Goal: Answer question/provide support: Share knowledge or assist other users

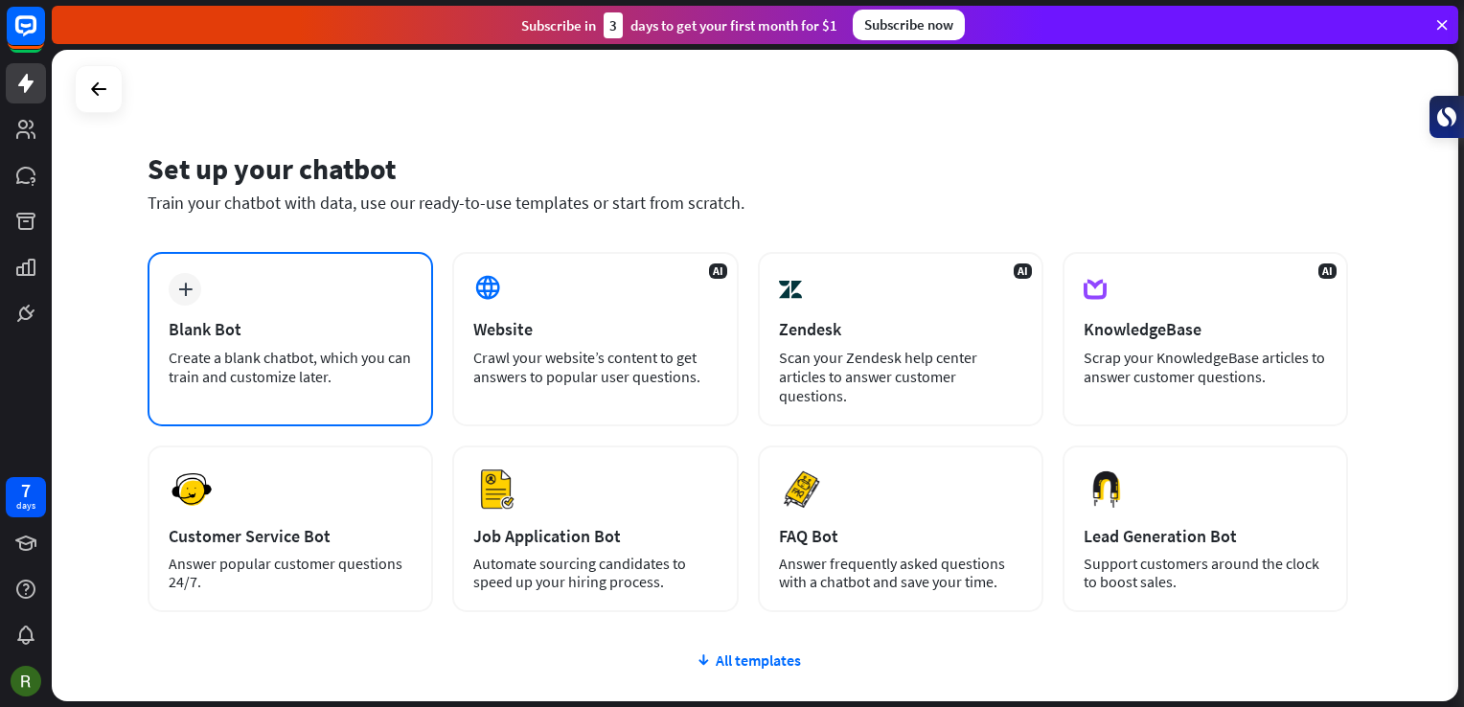
click at [186, 290] on icon "plus" at bounding box center [185, 289] width 14 height 13
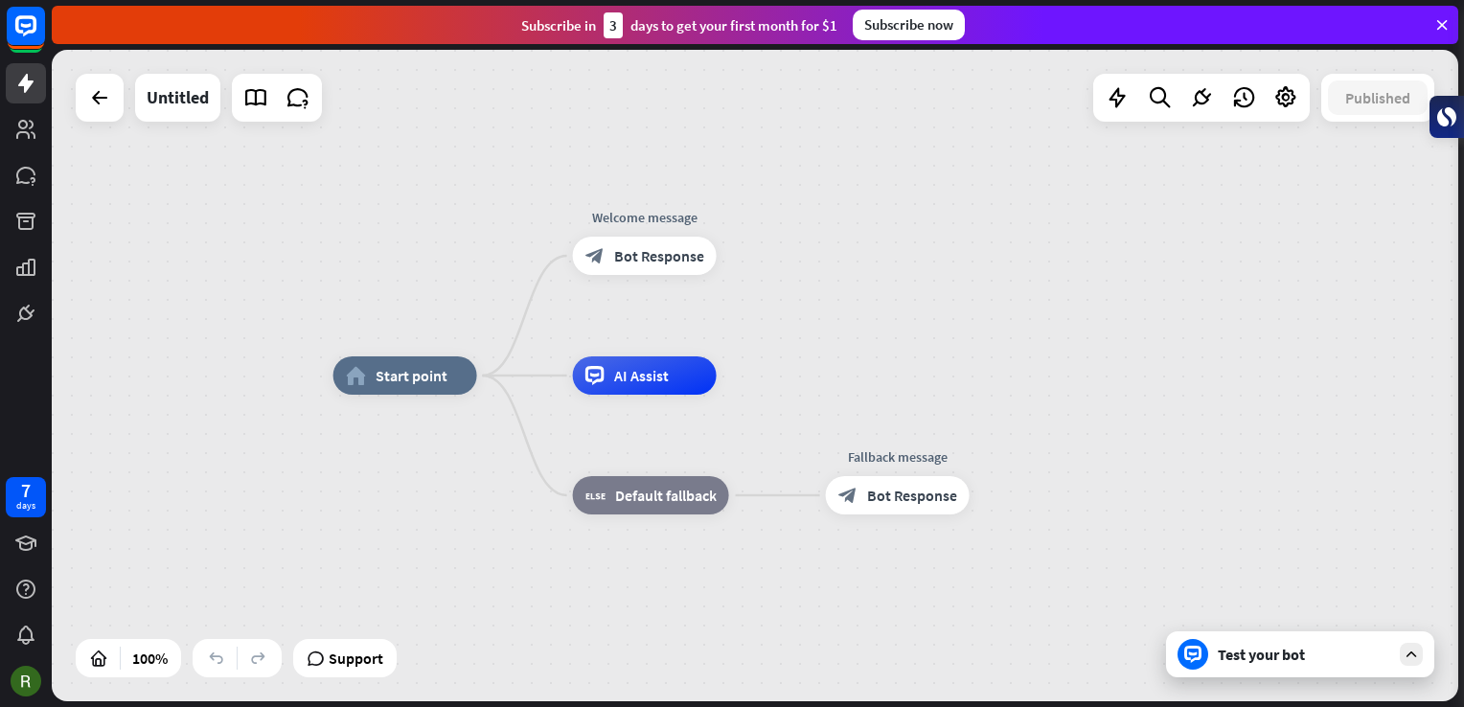
click at [1413, 653] on icon at bounding box center [1410, 654] width 17 height 17
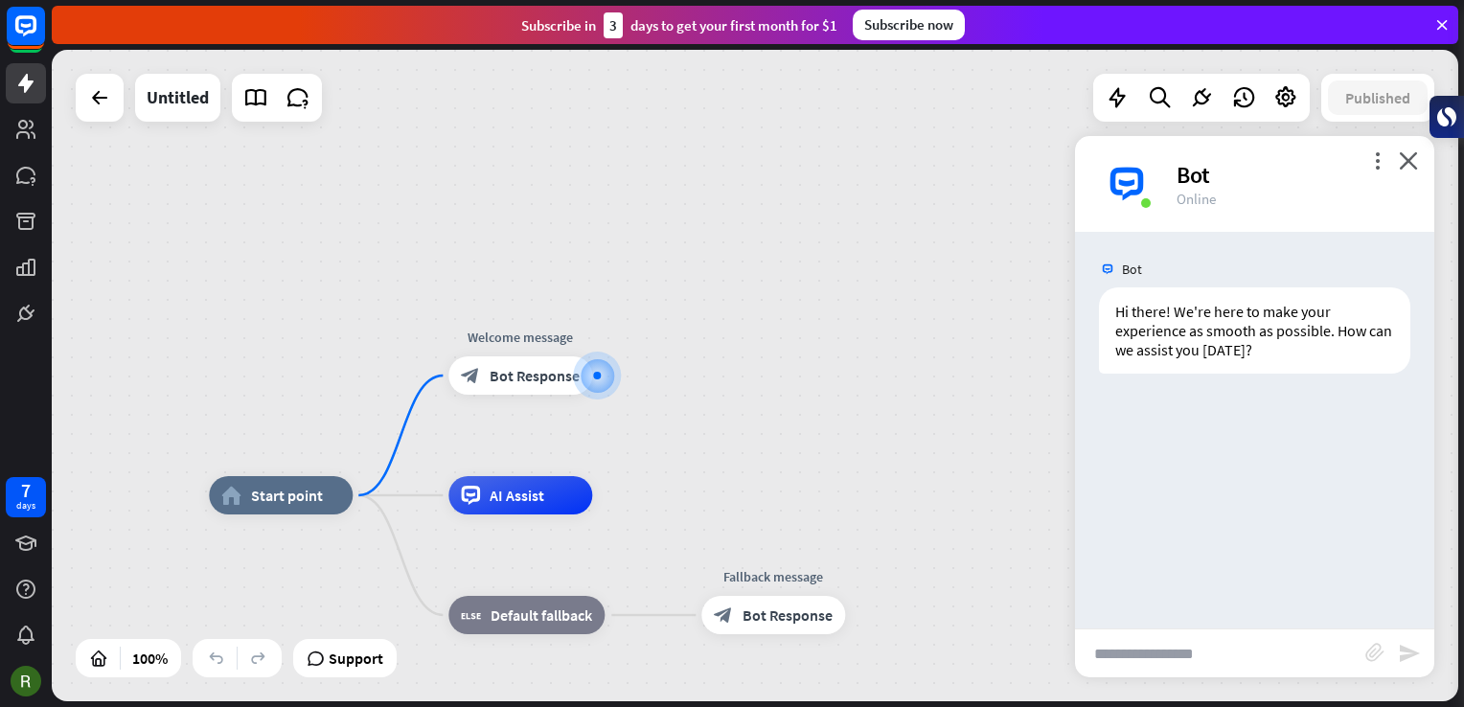
click at [1165, 653] on input "text" at bounding box center [1220, 653] width 290 height 48
click at [1341, 656] on input "**********" at bounding box center [1220, 653] width 290 height 48
type input "**********"
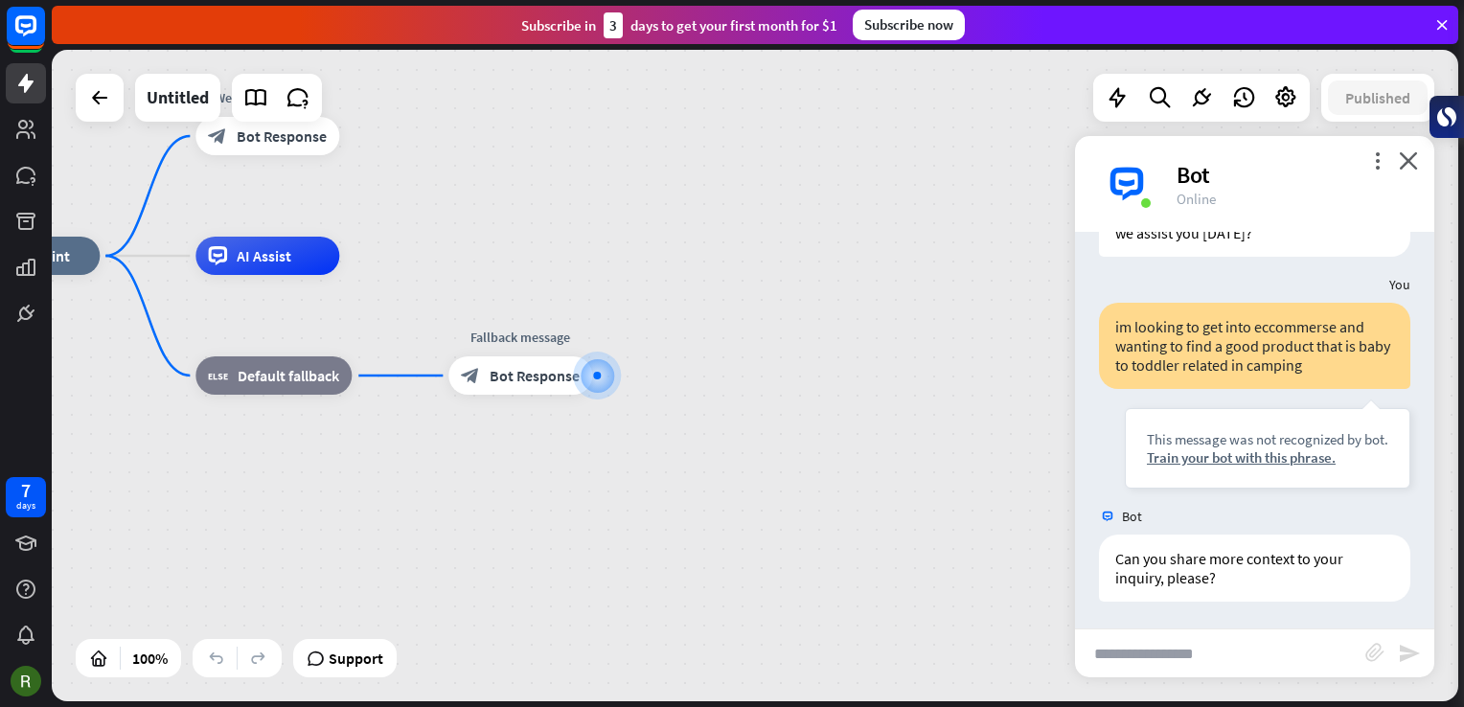
scroll to position [118, 0]
type input "**********"
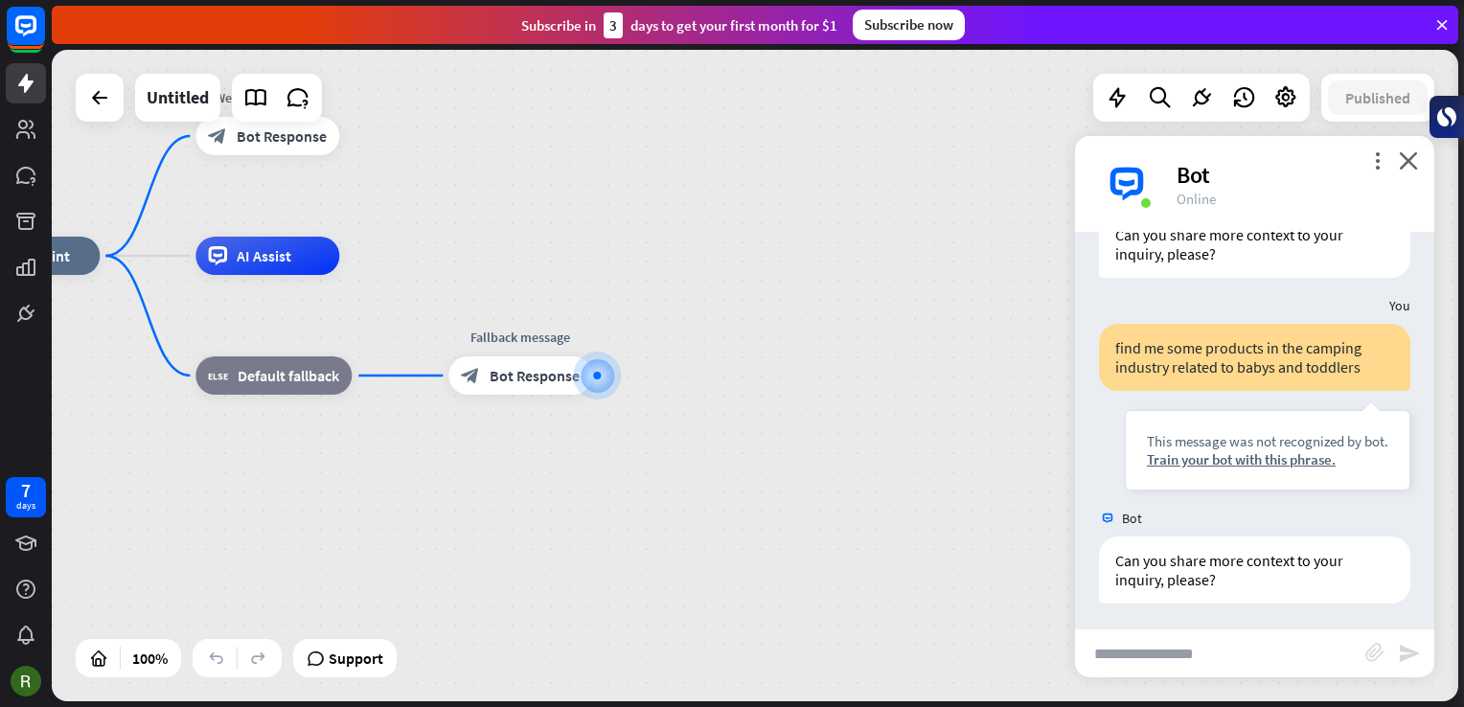
scroll to position [443, 0]
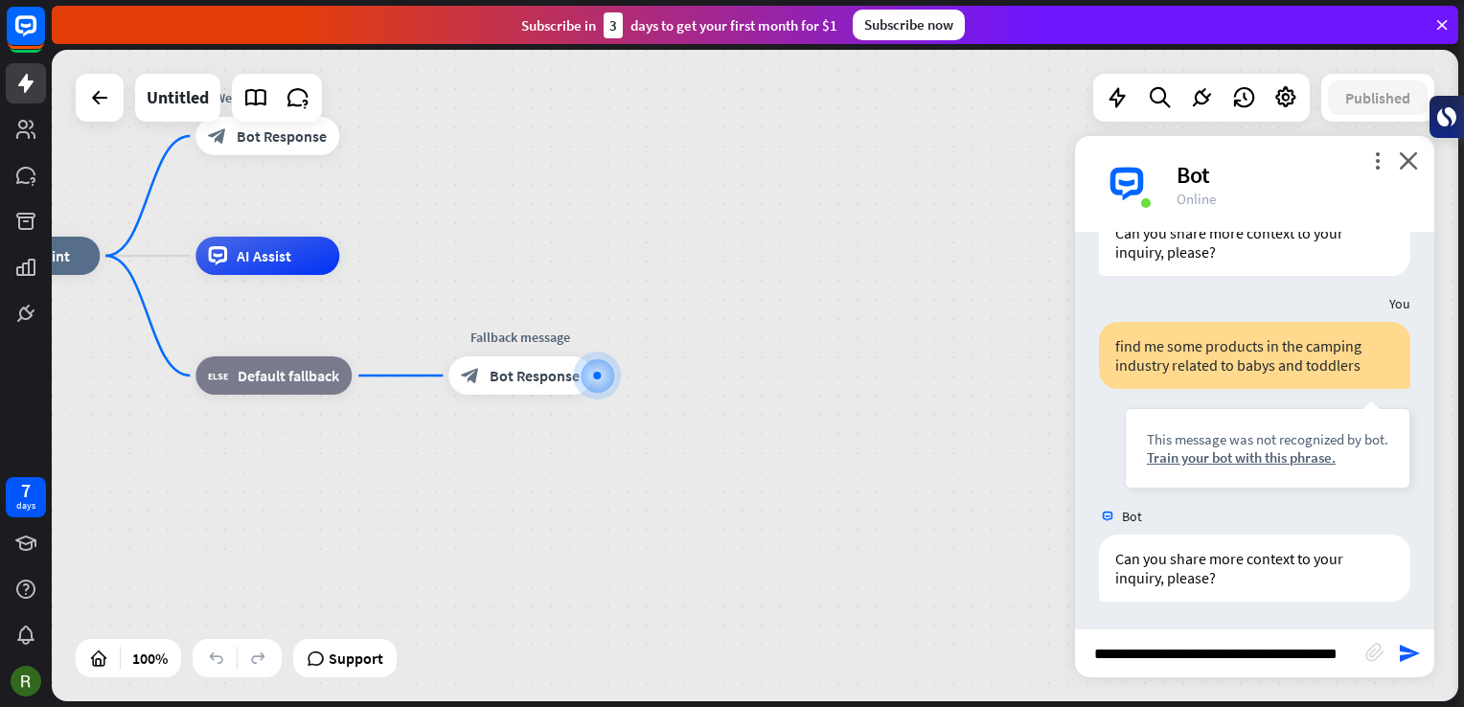
type input "**********"
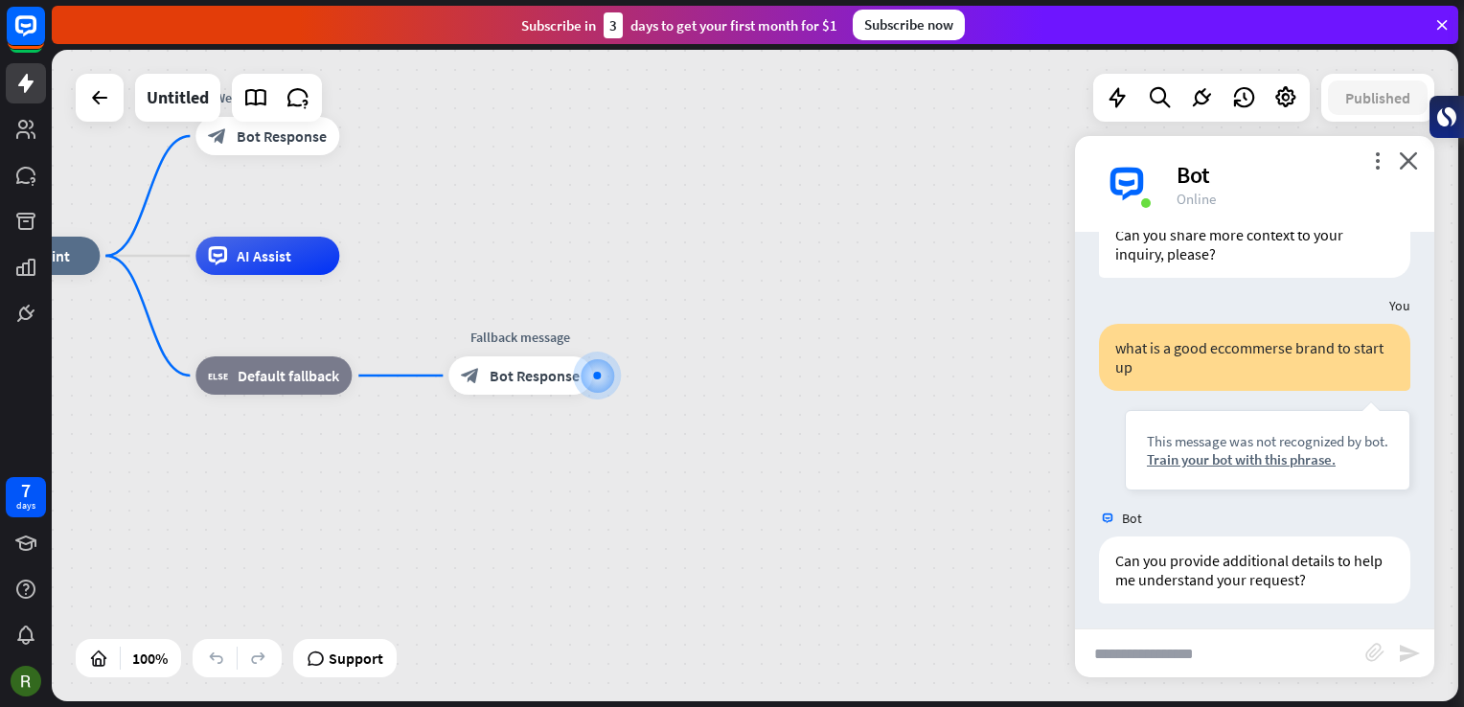
scroll to position [768, 0]
click at [276, 257] on span "AI Assist" at bounding box center [264, 255] width 55 height 19
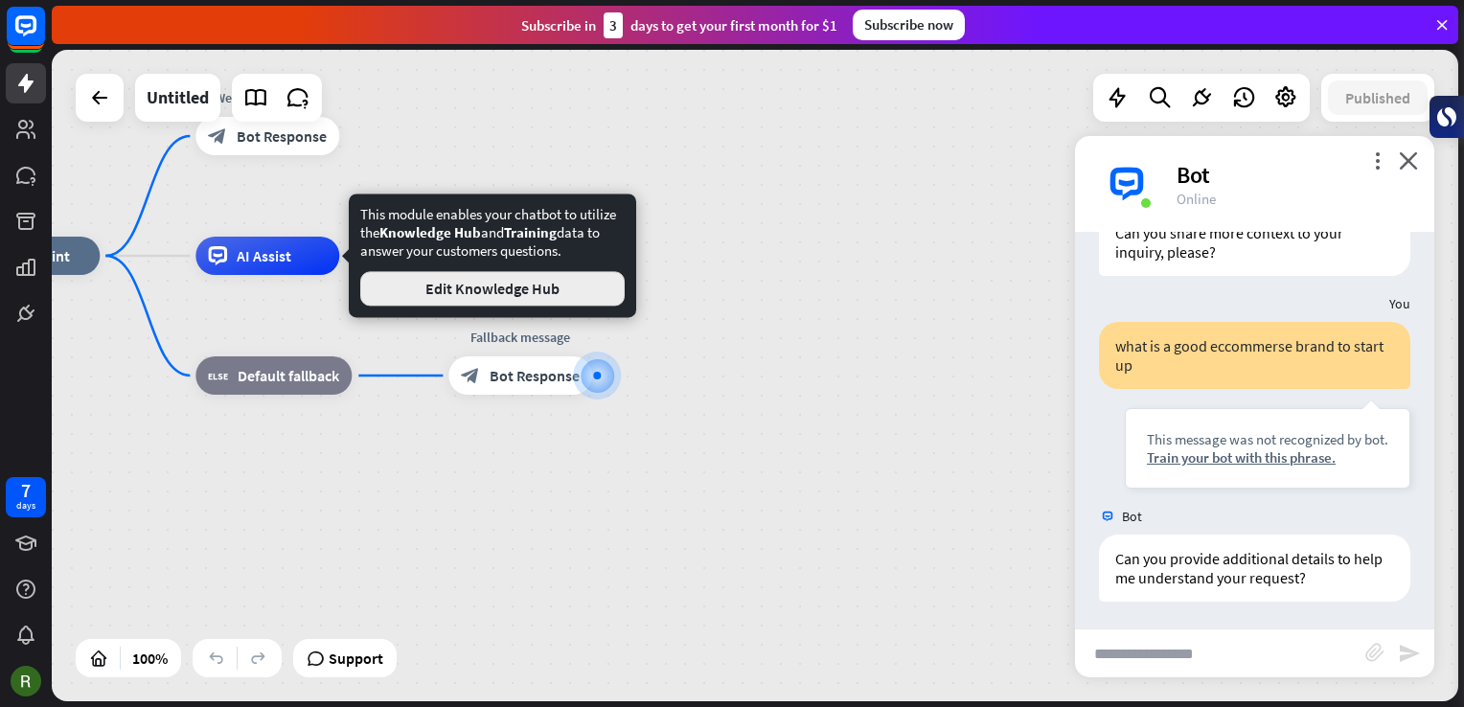
click at [448, 288] on button "Edit Knowledge Hub" at bounding box center [492, 288] width 264 height 34
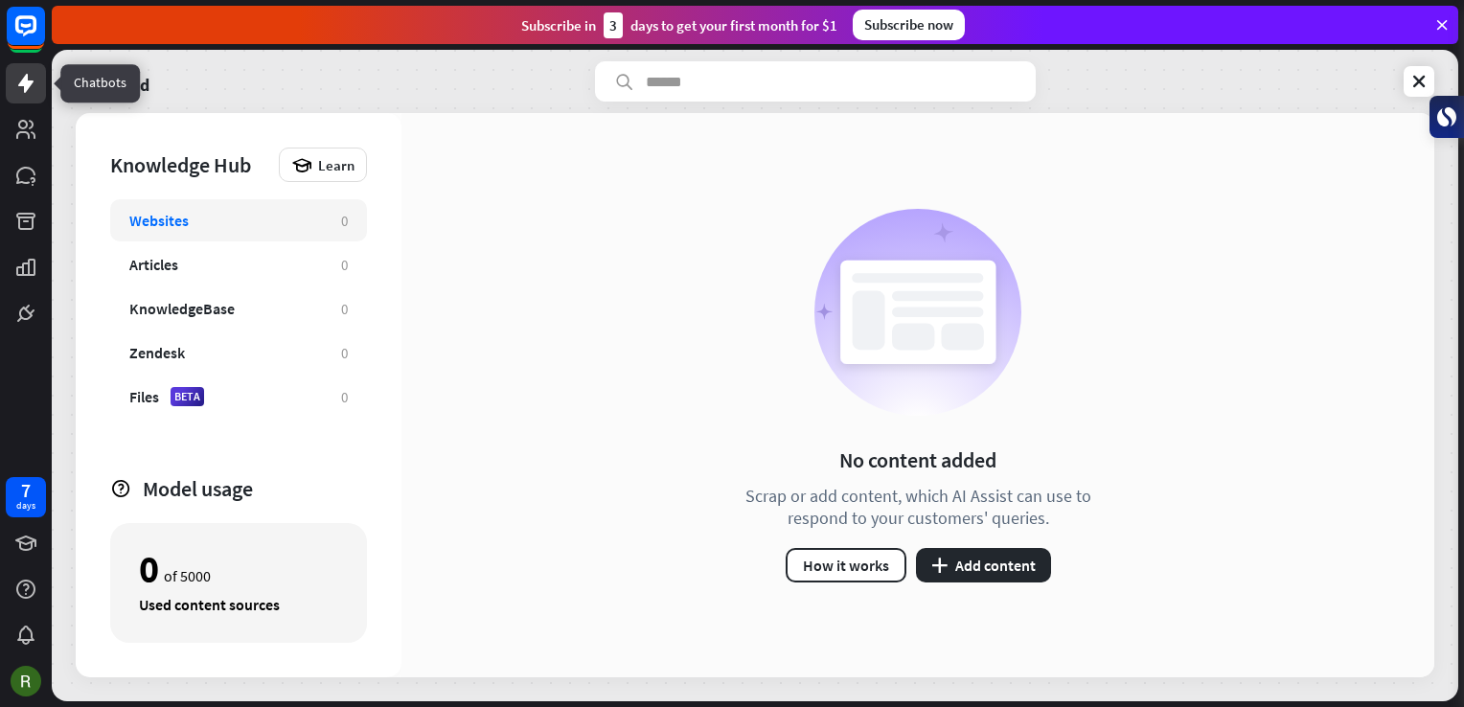
click at [22, 81] on icon at bounding box center [25, 83] width 15 height 19
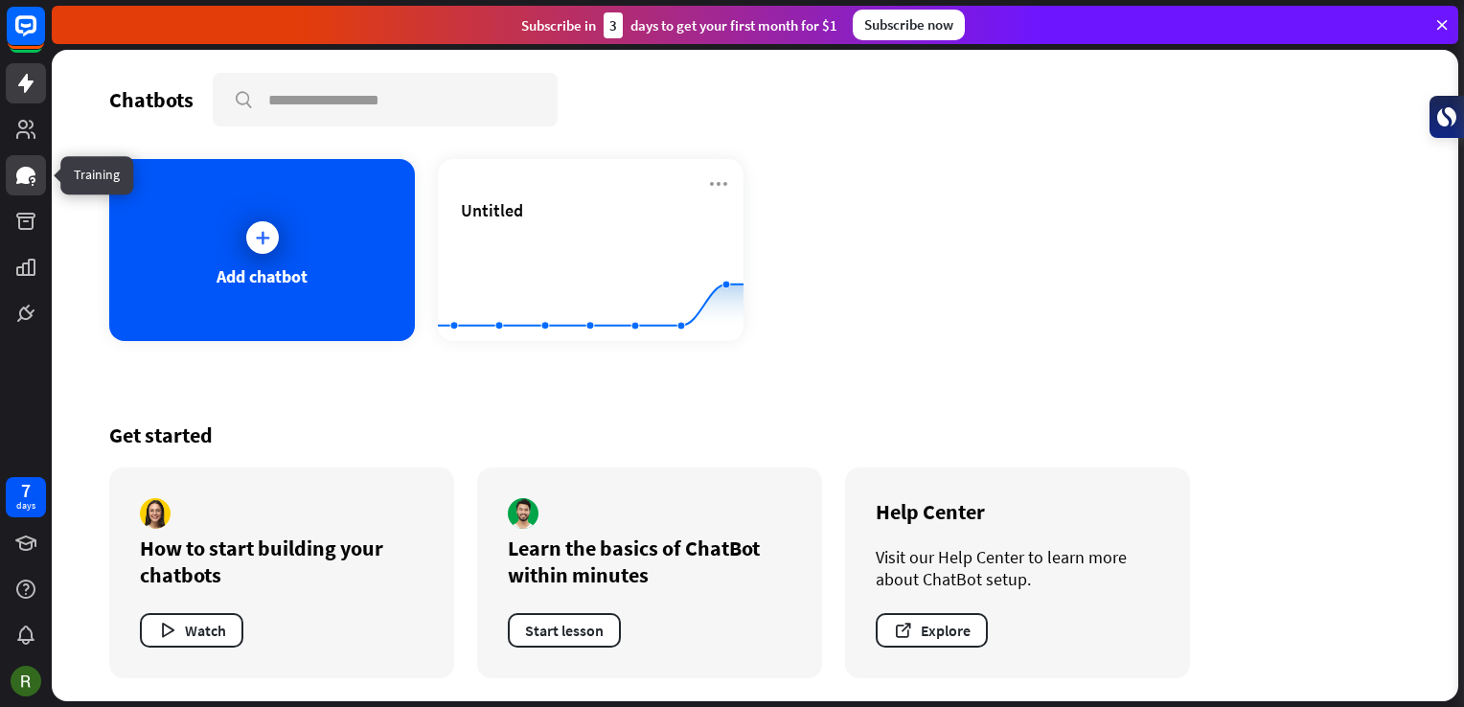
click at [23, 178] on icon at bounding box center [25, 175] width 19 height 17
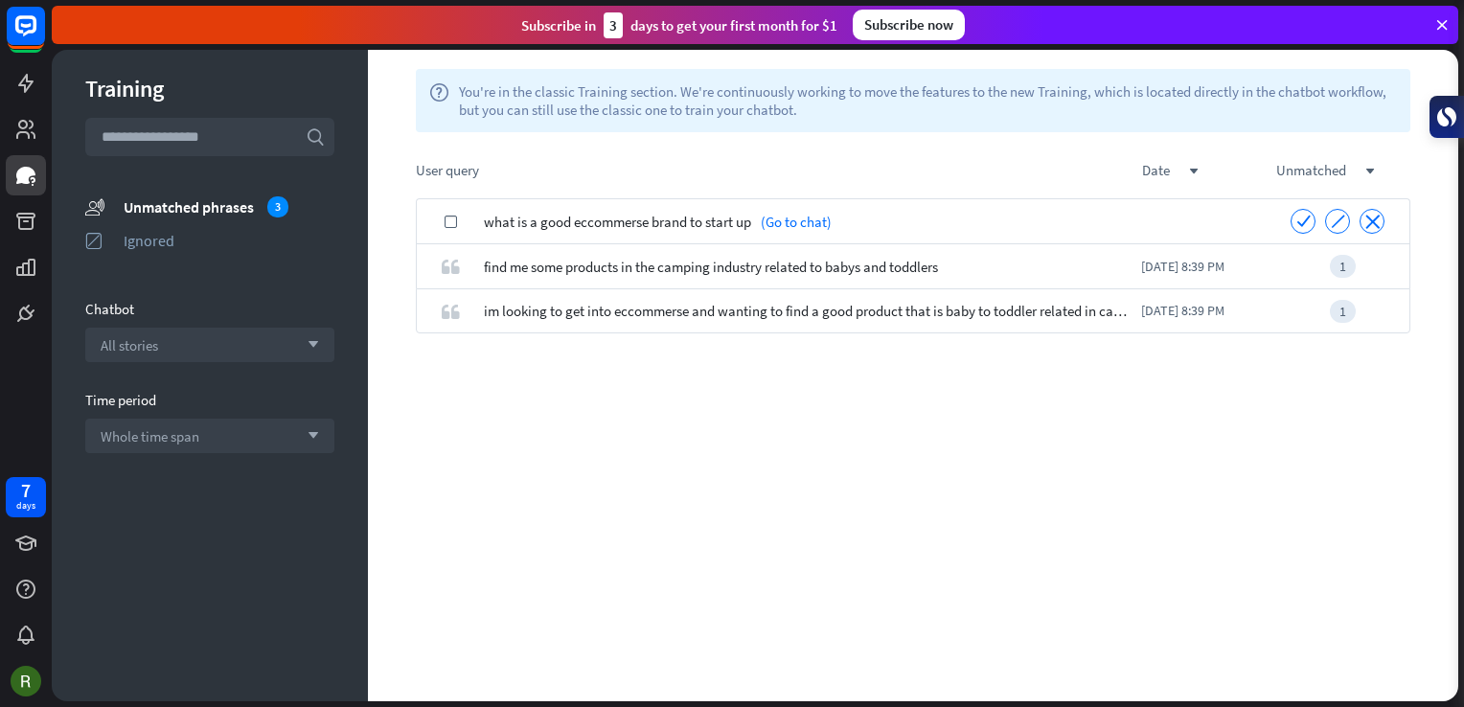
click at [724, 214] on span "what is a good eccommerse brand to start up" at bounding box center [617, 221] width 267 height 45
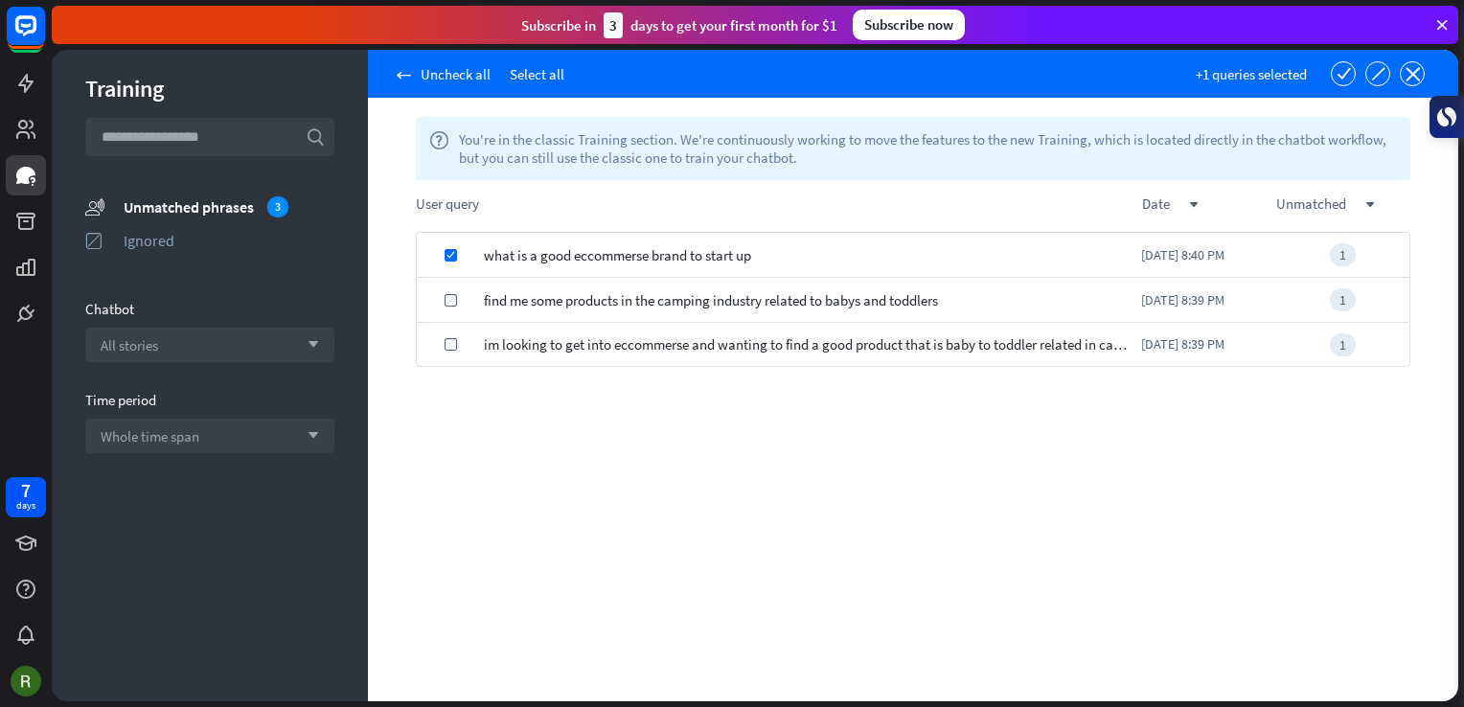
click at [747, 257] on span "what is a good eccommerse brand to start up" at bounding box center [617, 255] width 267 height 45
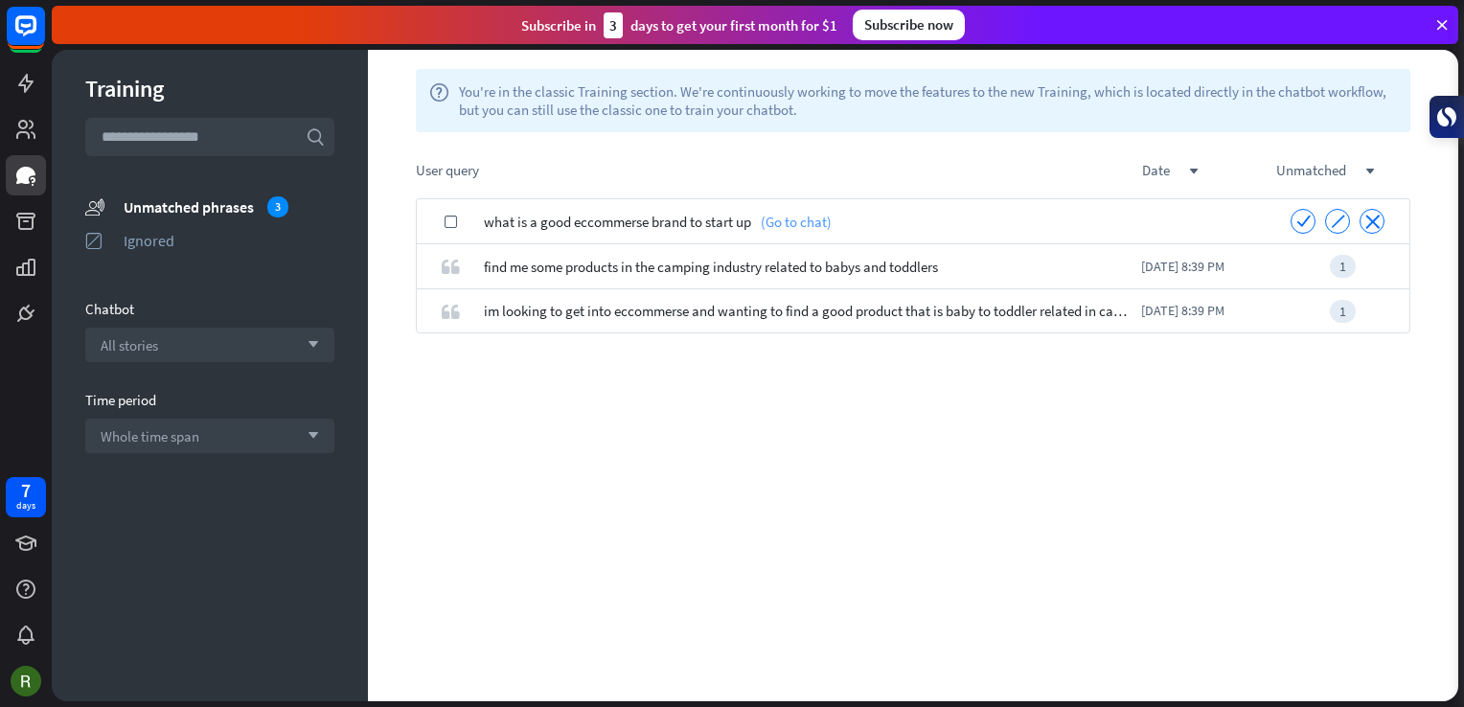
click at [797, 223] on link "(Go to chat)" at bounding box center [791, 221] width 80 height 45
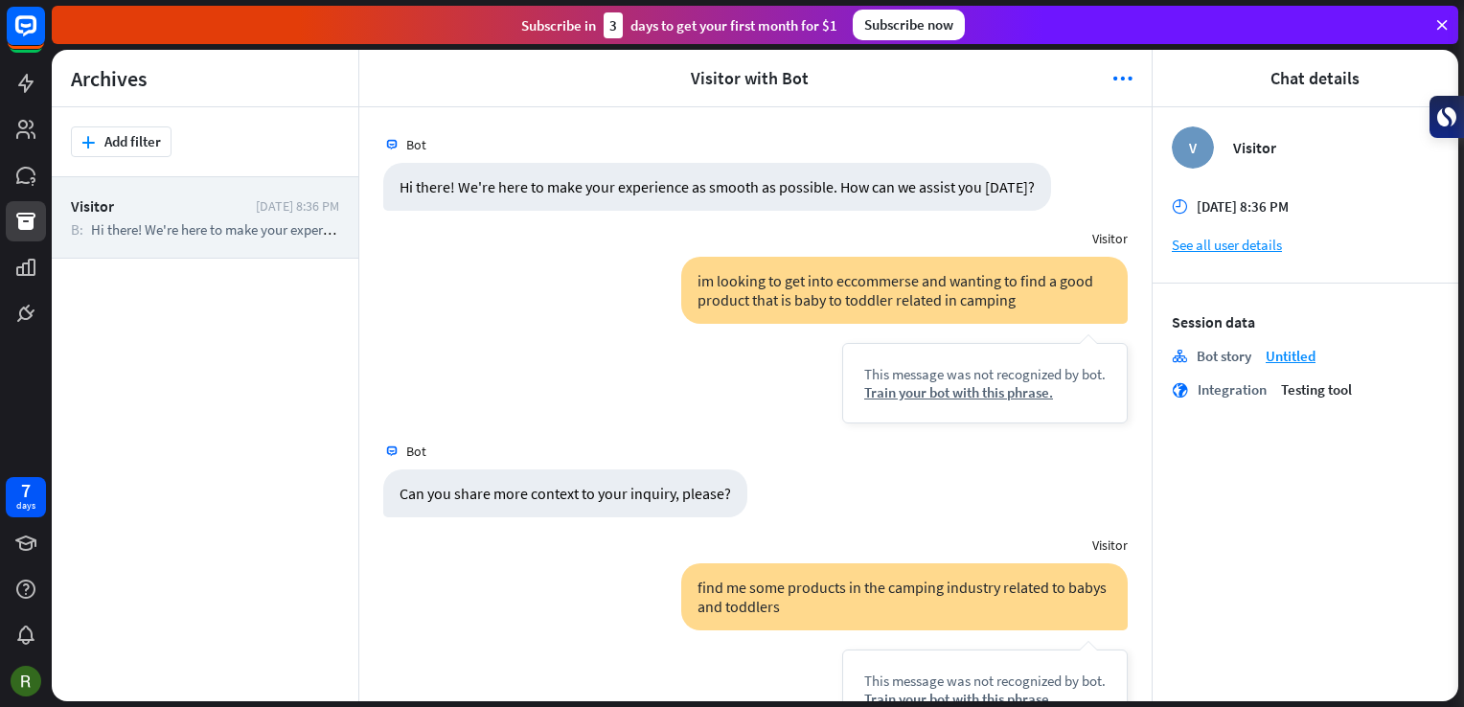
scroll to position [437, 0]
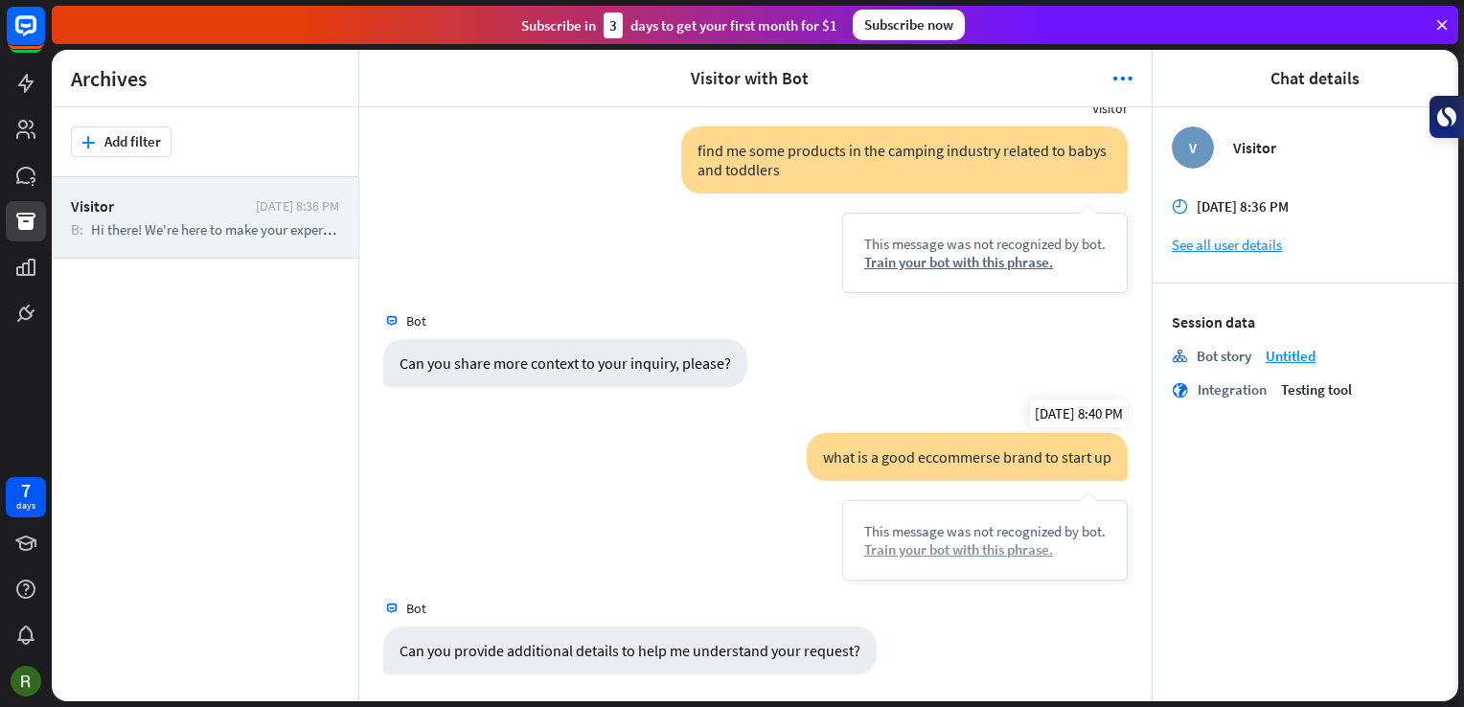
click at [967, 547] on div "Train your bot with this phrase." at bounding box center [984, 549] width 241 height 18
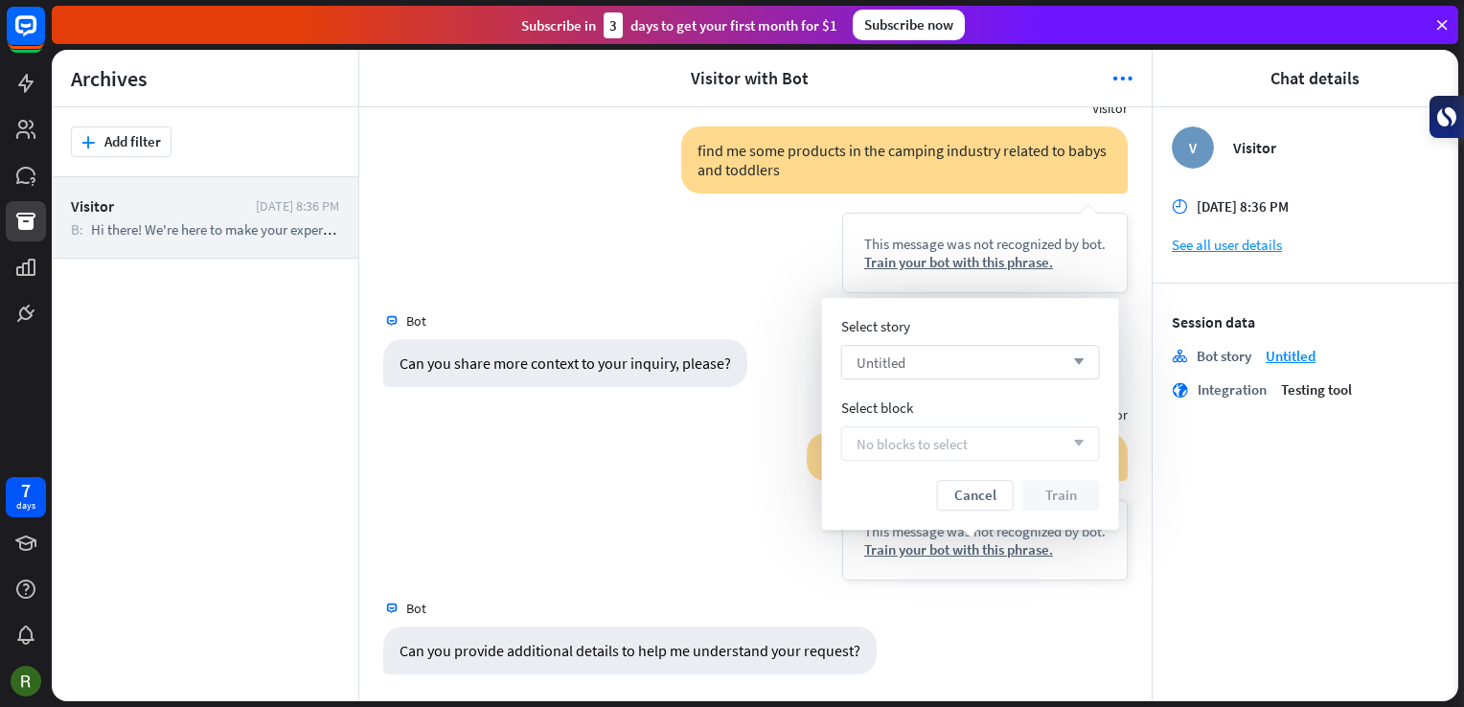
click at [1010, 367] on div "Untitled arrow_down" at bounding box center [970, 362] width 259 height 34
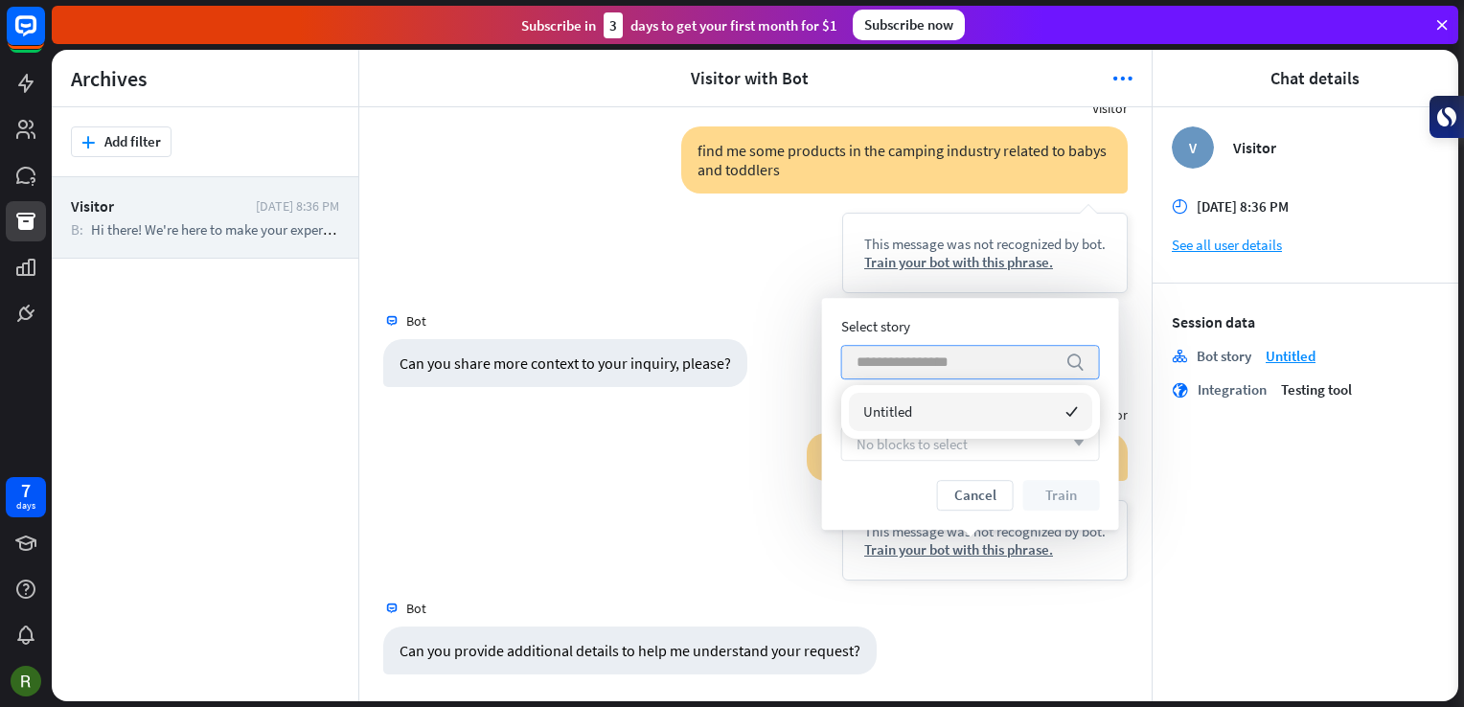
click at [997, 371] on input "search" at bounding box center [955, 362] width 199 height 33
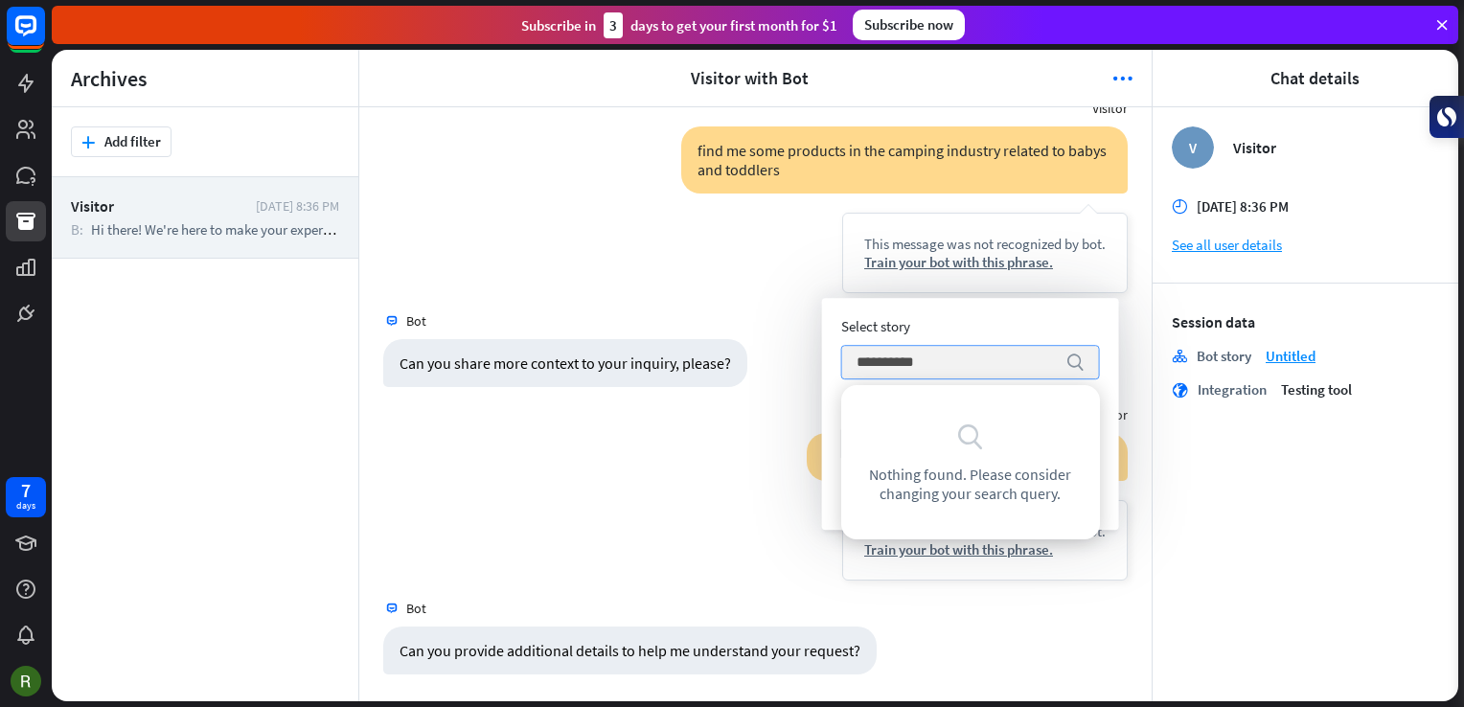
type input "**********"
click at [1071, 360] on icon "search" at bounding box center [1074, 362] width 19 height 19
click at [965, 434] on icon "search" at bounding box center [970, 435] width 29 height 29
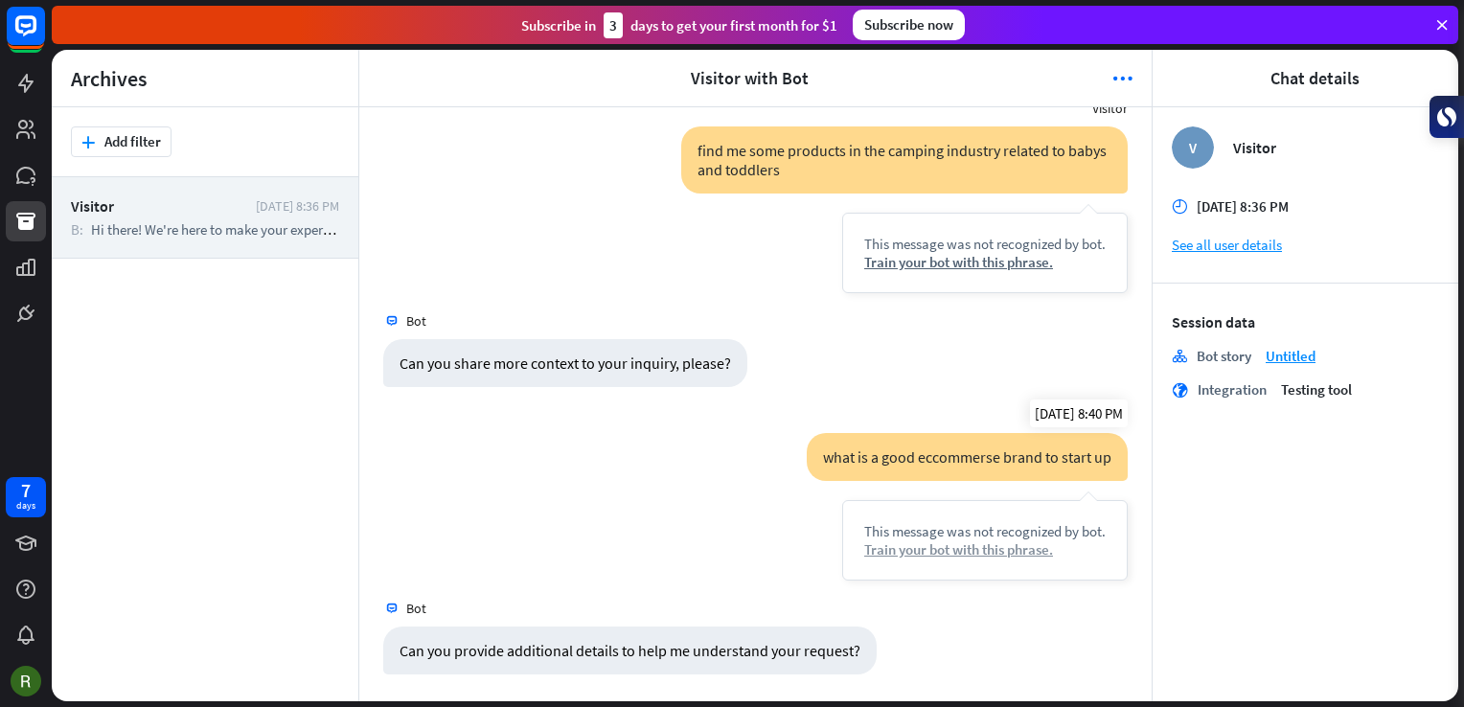
click at [1000, 548] on div "Train your bot with this phrase." at bounding box center [984, 549] width 241 height 18
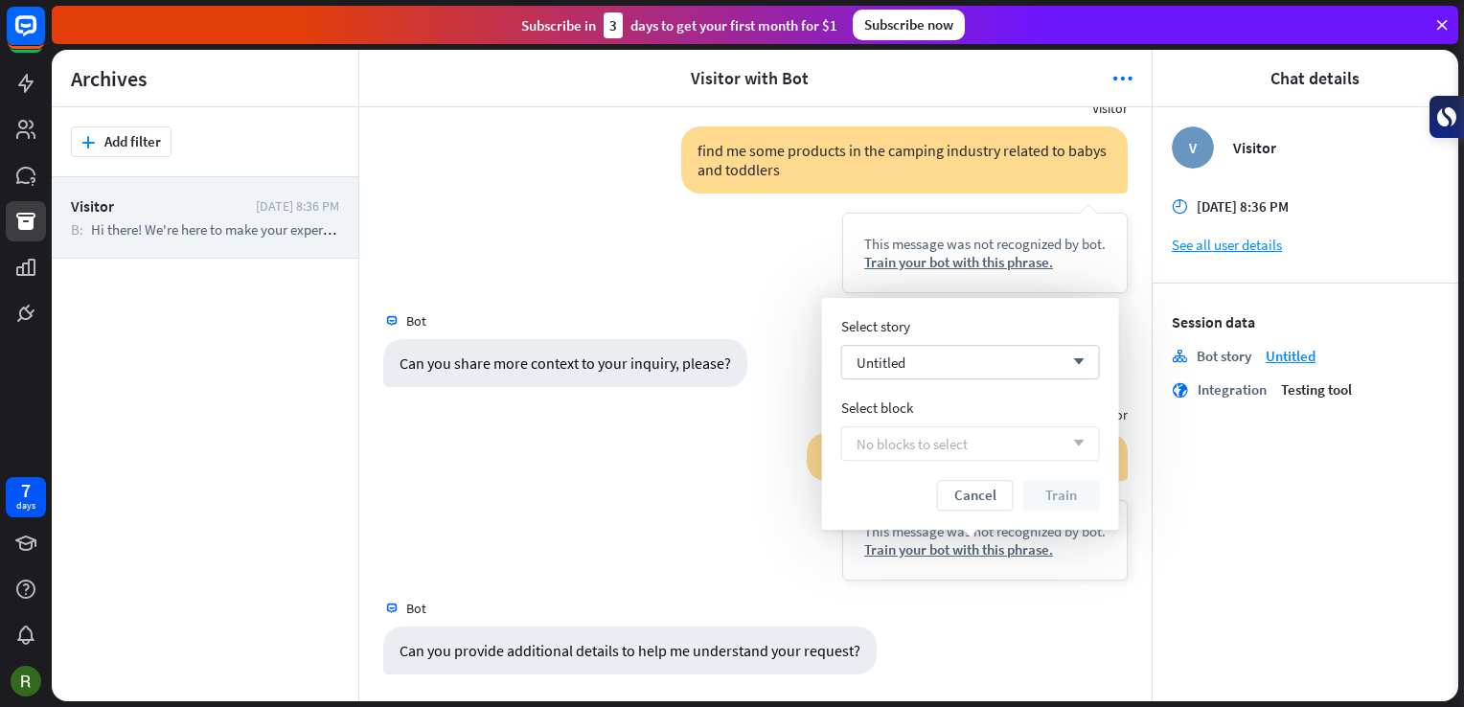
click at [1030, 436] on div "No blocks to select arrow_down" at bounding box center [970, 443] width 259 height 34
click at [1012, 365] on div "Untitled arrow_down" at bounding box center [970, 362] width 259 height 34
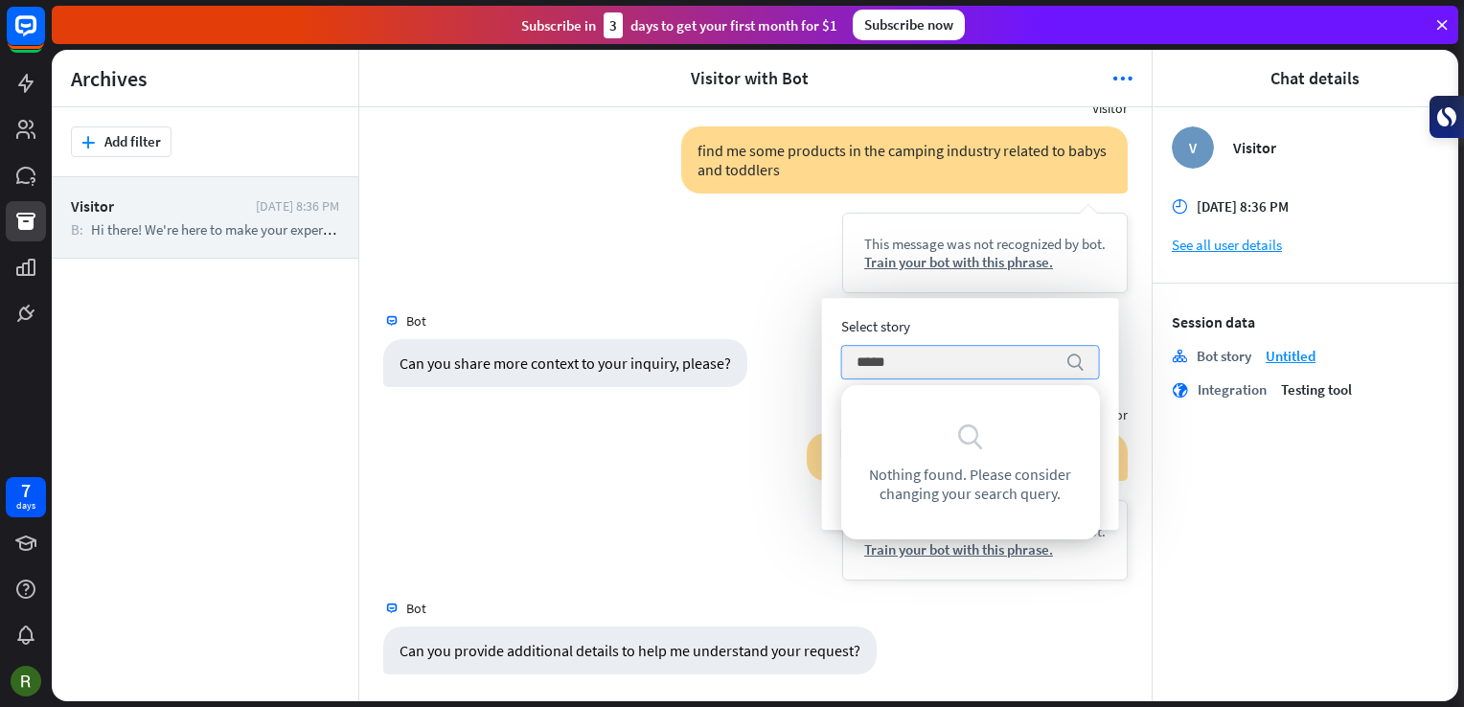
click at [1069, 360] on icon "search" at bounding box center [1074, 362] width 19 height 19
click at [958, 354] on input "*****" at bounding box center [955, 362] width 199 height 33
type input "*"
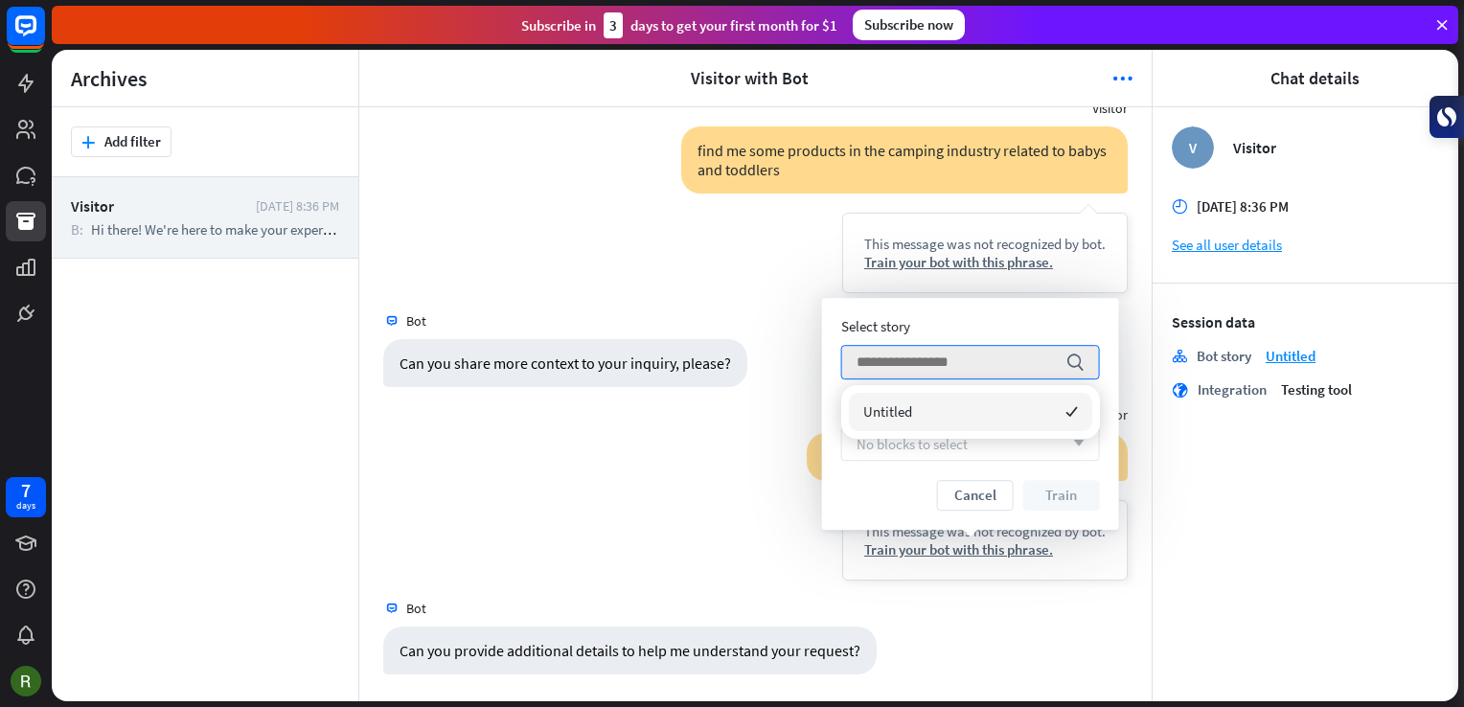
click at [1180, 431] on div "V Visitor time [DATE] 8:36 PM See all user details Session data stories Bot sto…" at bounding box center [1305, 404] width 306 height 594
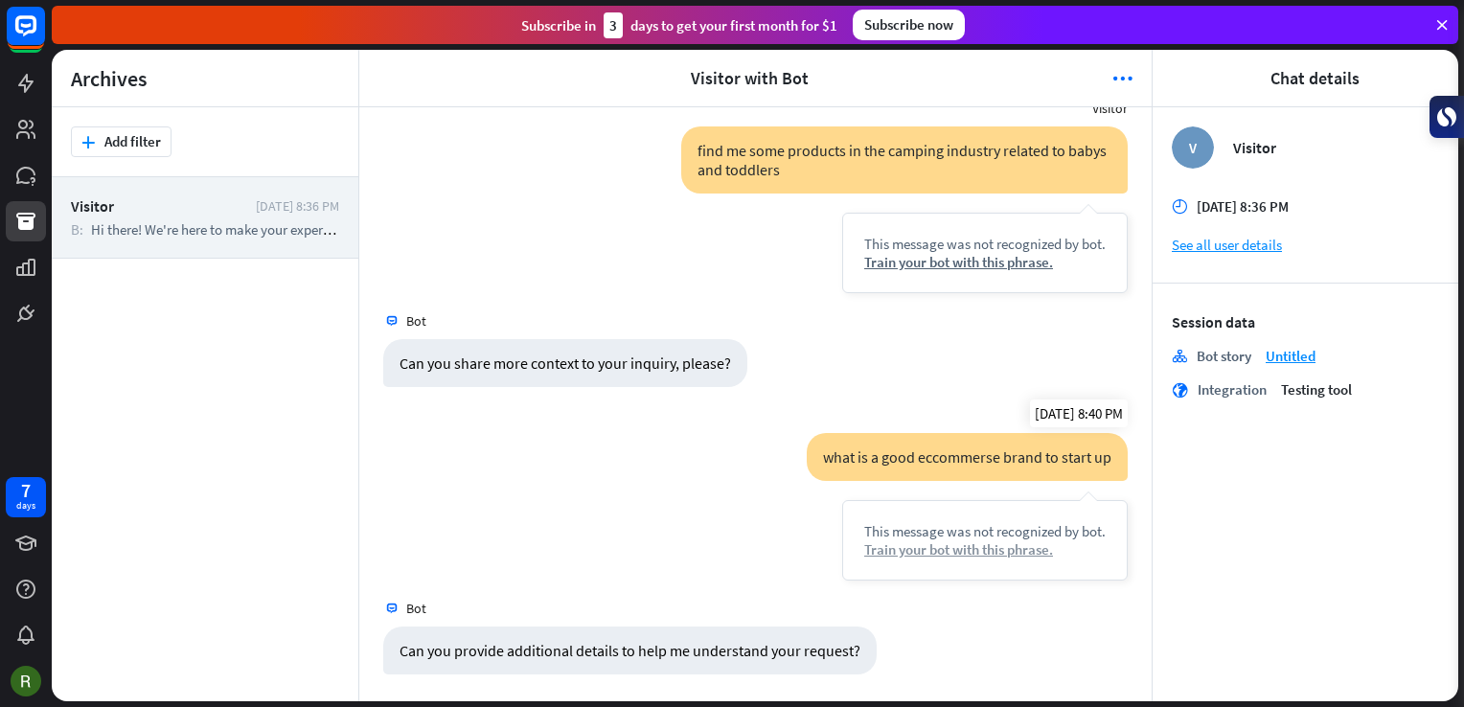
click at [1007, 550] on div "Train your bot with this phrase." at bounding box center [984, 549] width 241 height 18
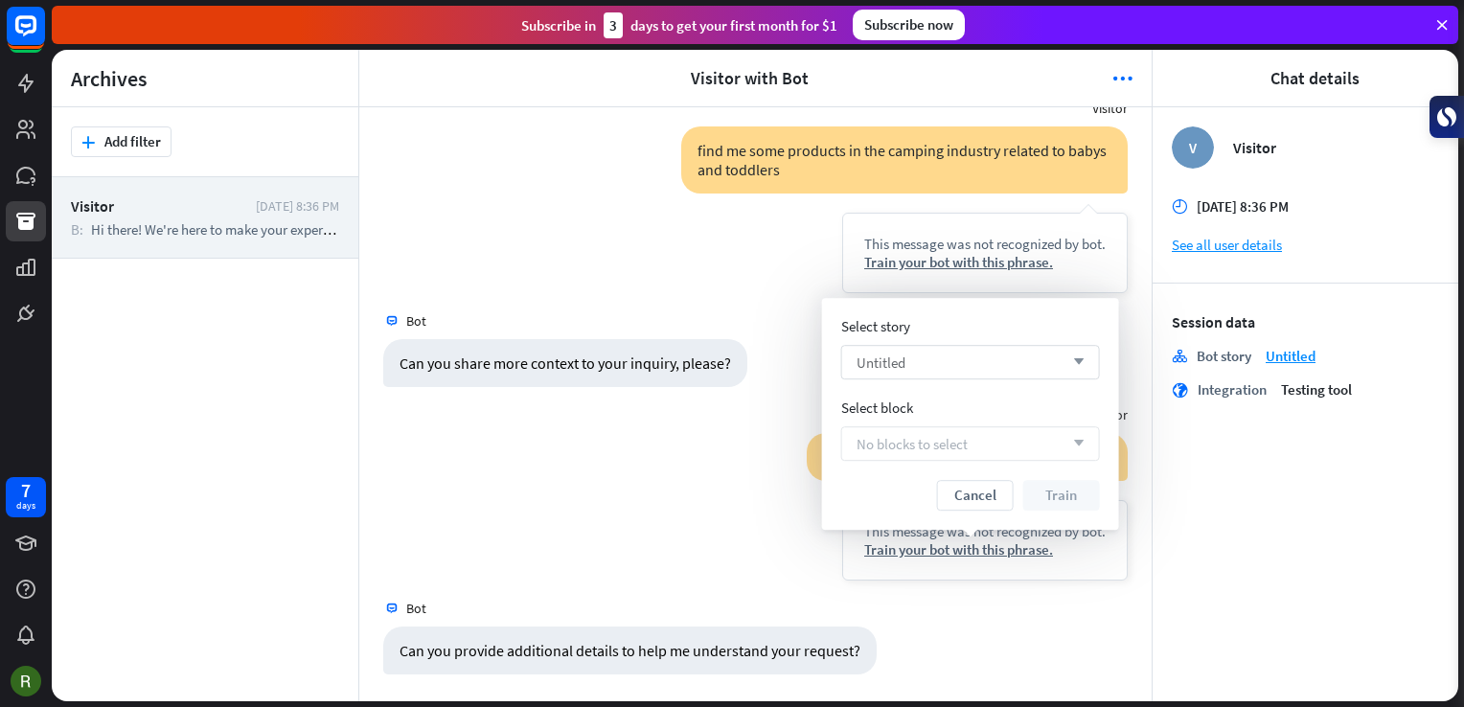
click at [1052, 370] on div "Untitled arrow_down" at bounding box center [970, 362] width 259 height 34
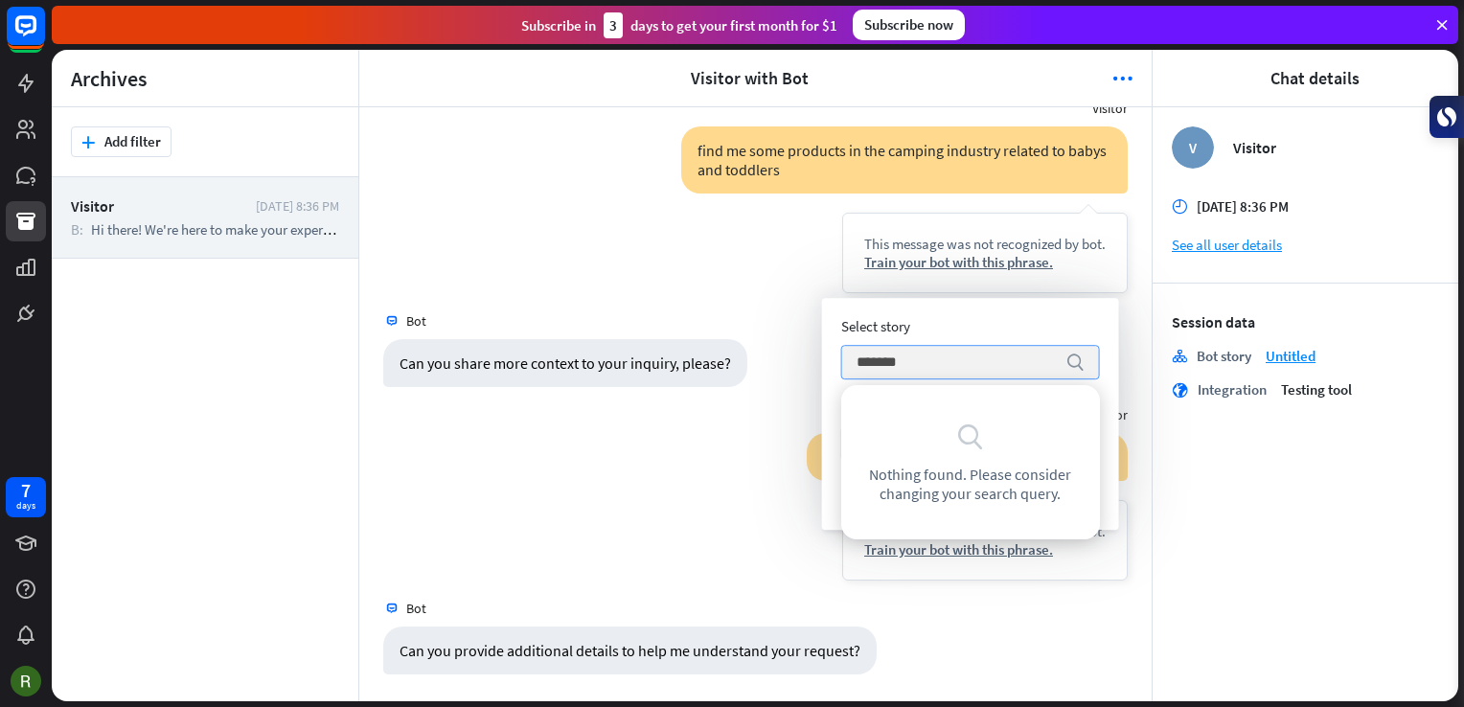
type input "********"
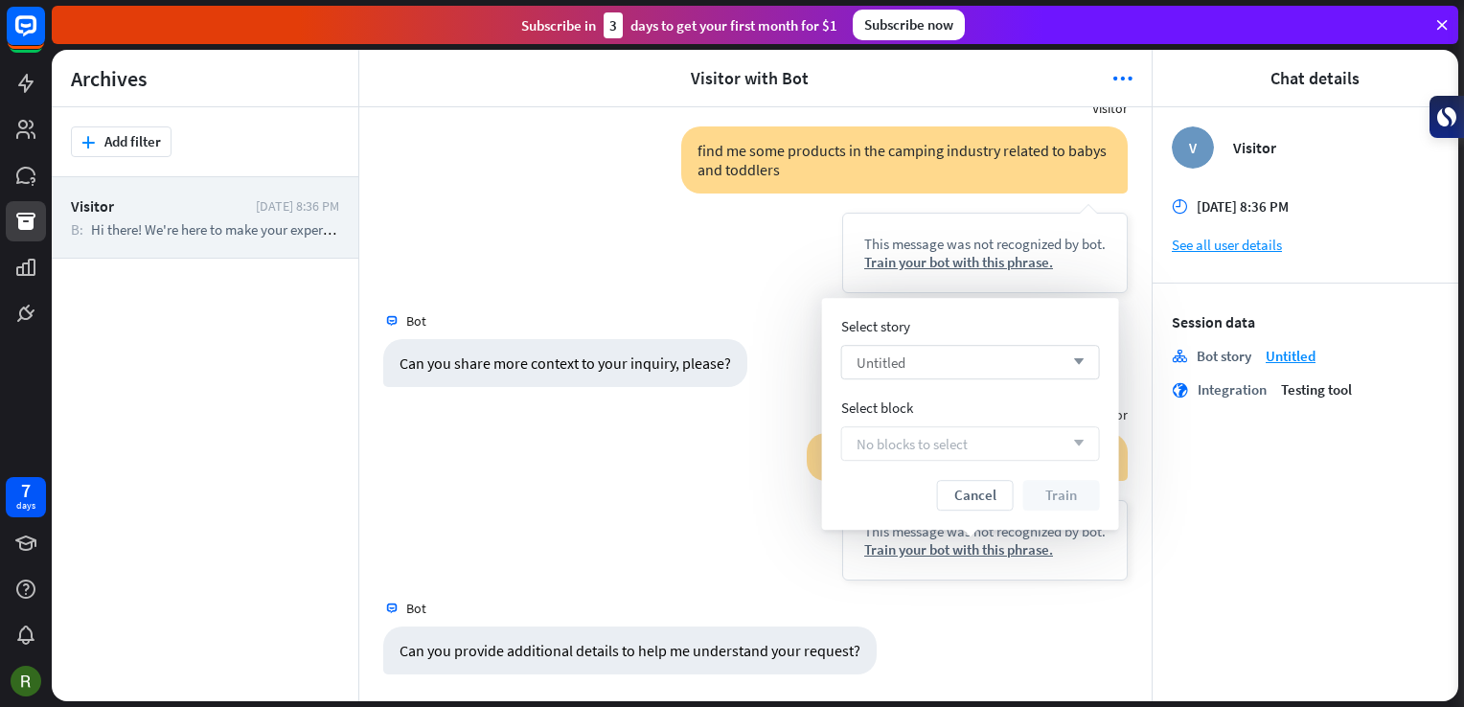
click at [1043, 438] on div "No blocks to select arrow_down" at bounding box center [970, 443] width 259 height 34
click at [988, 492] on button "Cancel" at bounding box center [975, 495] width 77 height 31
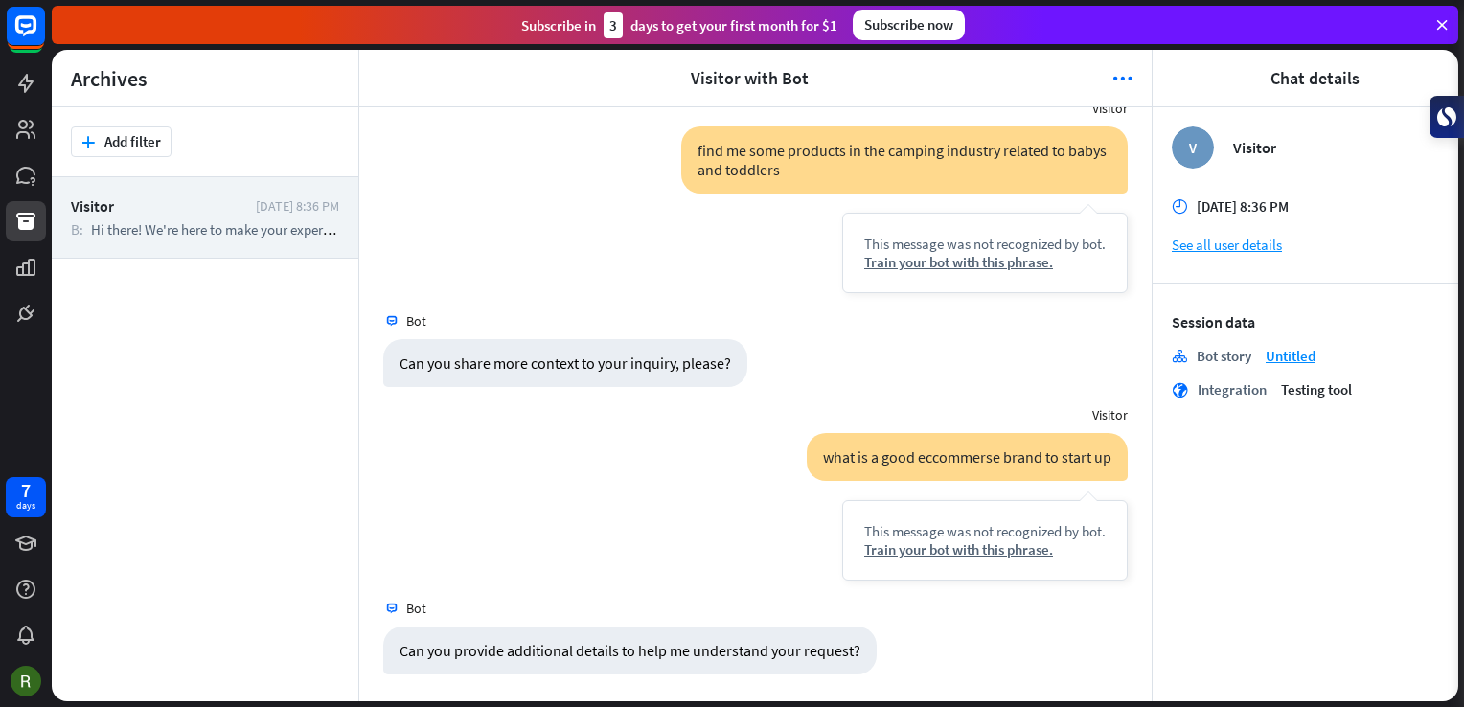
scroll to position [0, 0]
